Goal: Task Accomplishment & Management: Manage account settings

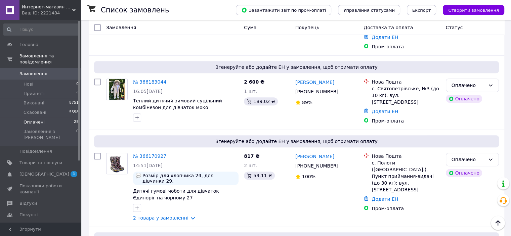
scroll to position [484, 0]
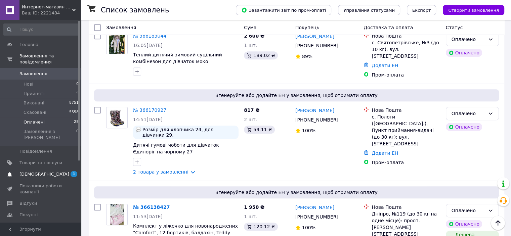
click at [41, 171] on span "[DEMOGRAPHIC_DATA]" at bounding box center [44, 174] width 50 height 6
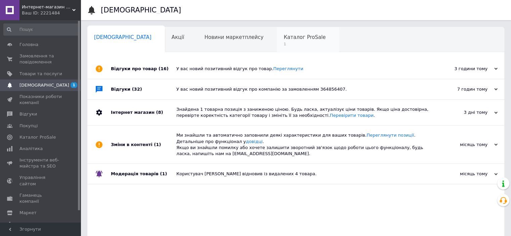
click at [283, 37] on span "Каталог ProSale" at bounding box center [304, 37] width 42 height 6
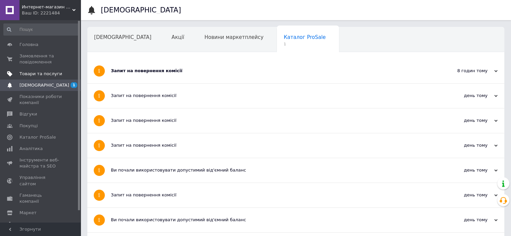
click at [32, 73] on span "Товари та послуги" at bounding box center [40, 74] width 43 height 6
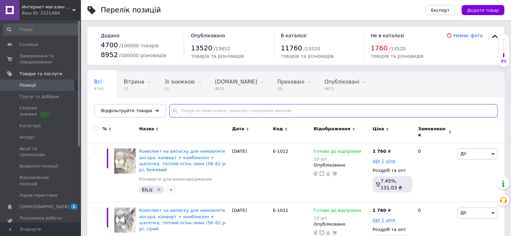
click at [184, 106] on input "text" at bounding box center [333, 110] width 328 height 13
type input "п"
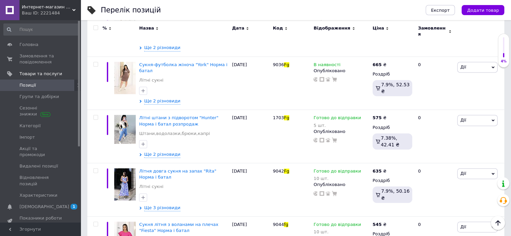
scroll to position [1018, 0]
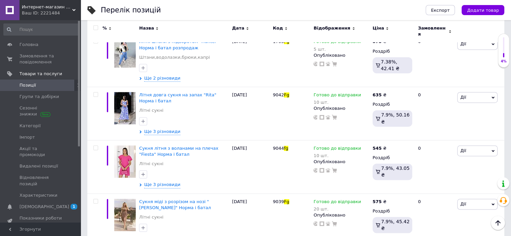
type input "fg"
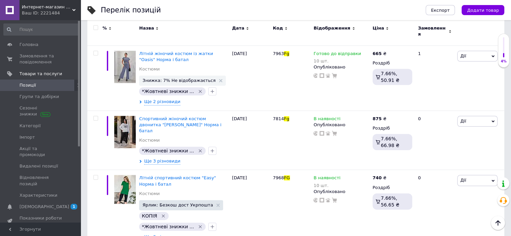
scroll to position [756, 0]
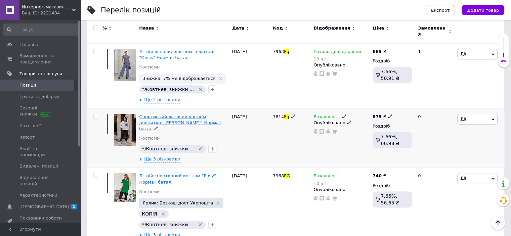
click at [165, 114] on span "Спортивний жіночий костюм двонитка "[PERSON_NAME]" Норма і батал" at bounding box center [180, 122] width 82 height 17
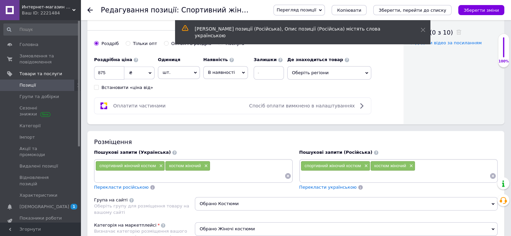
scroll to position [337, 0]
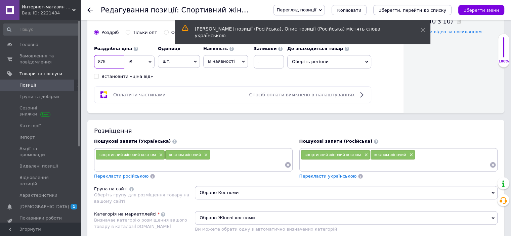
click at [114, 60] on input "875" at bounding box center [109, 61] width 30 height 13
type input "8"
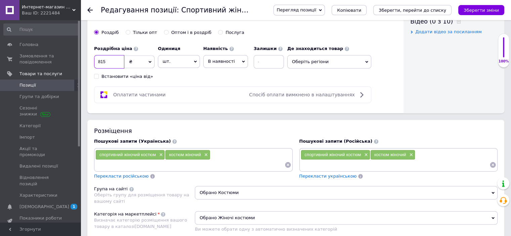
type input "815"
click at [208, 61] on span "В наявності" at bounding box center [221, 61] width 27 height 5
click at [210, 105] on li "Готово до відправки" at bounding box center [226, 103] width 44 height 15
click at [272, 61] on input at bounding box center [287, 61] width 30 height 13
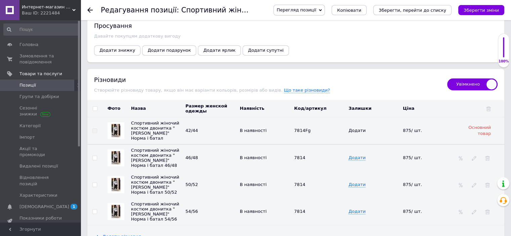
scroll to position [917, 0]
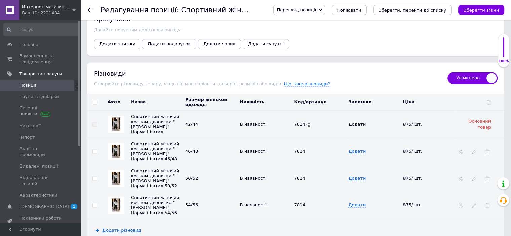
type input "10"
click at [94, 100] on input "checkbox" at bounding box center [95, 102] width 4 height 4
checkbox input "true"
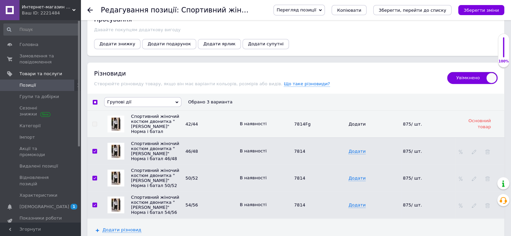
checkbox input "true"
click at [126, 99] on span "Групові дії" at bounding box center [119, 101] width 24 height 5
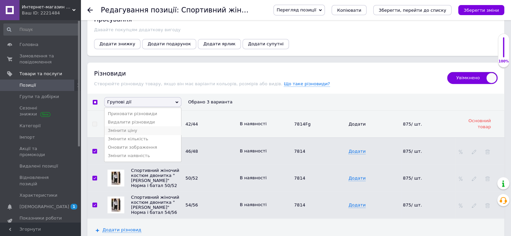
click at [127, 127] on li "Змінити ціну" at bounding box center [142, 130] width 77 height 8
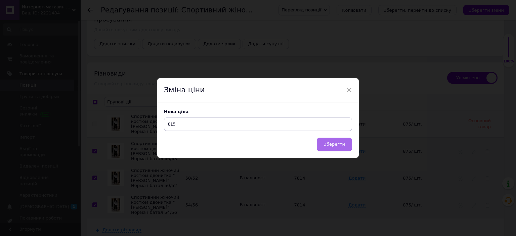
type input "815"
click at [332, 141] on button "Зберегти" at bounding box center [334, 144] width 35 height 13
checkbox input "false"
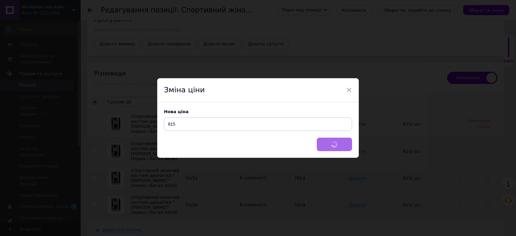
checkbox input "false"
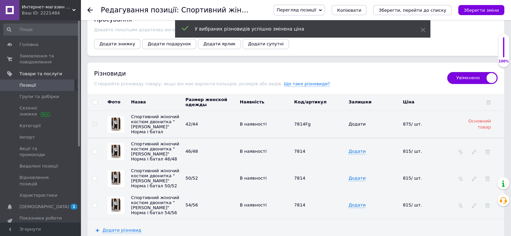
click at [95, 100] on input "checkbox" at bounding box center [95, 102] width 4 height 4
checkbox input "true"
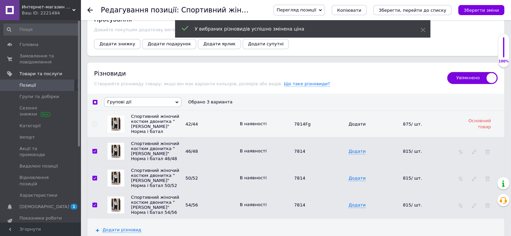
click at [123, 98] on span "Групові дії" at bounding box center [142, 102] width 77 height 10
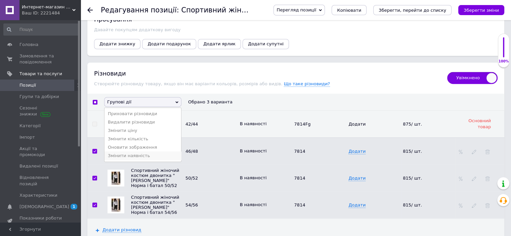
click at [125, 151] on li "Змінити наявність" at bounding box center [142, 155] width 77 height 8
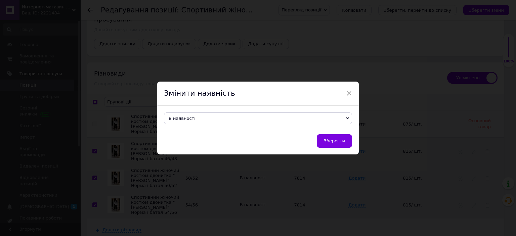
click at [218, 118] on span "В наявності" at bounding box center [258, 119] width 188 height 12
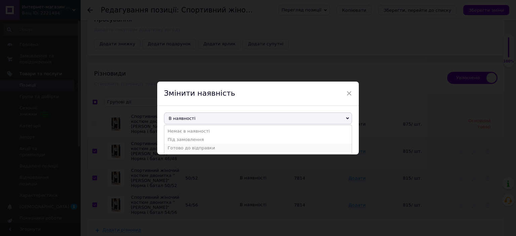
click at [204, 152] on li "Готово до відправки" at bounding box center [257, 148] width 187 height 8
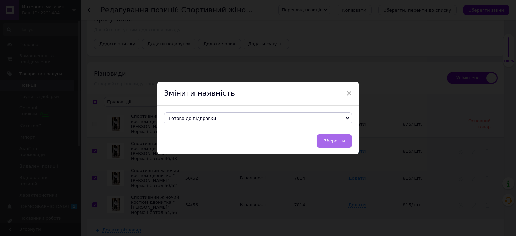
click at [334, 142] on span "Зберегти" at bounding box center [334, 140] width 21 height 5
checkbox input "false"
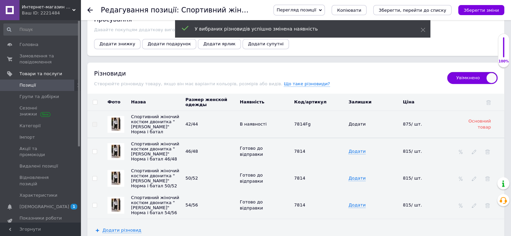
scroll to position [1078, 0]
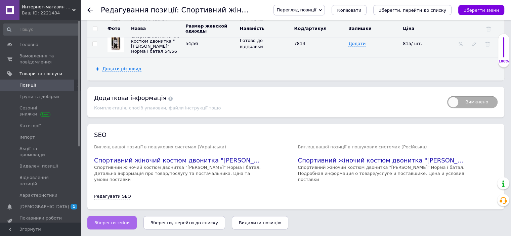
click at [118, 224] on span "Зберегти зміни" at bounding box center [111, 222] width 35 height 5
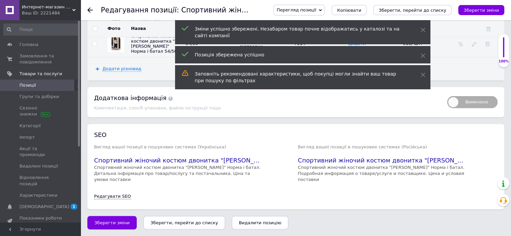
click at [90, 8] on use at bounding box center [89, 9] width 5 height 5
